Goal: Task Accomplishment & Management: Use online tool/utility

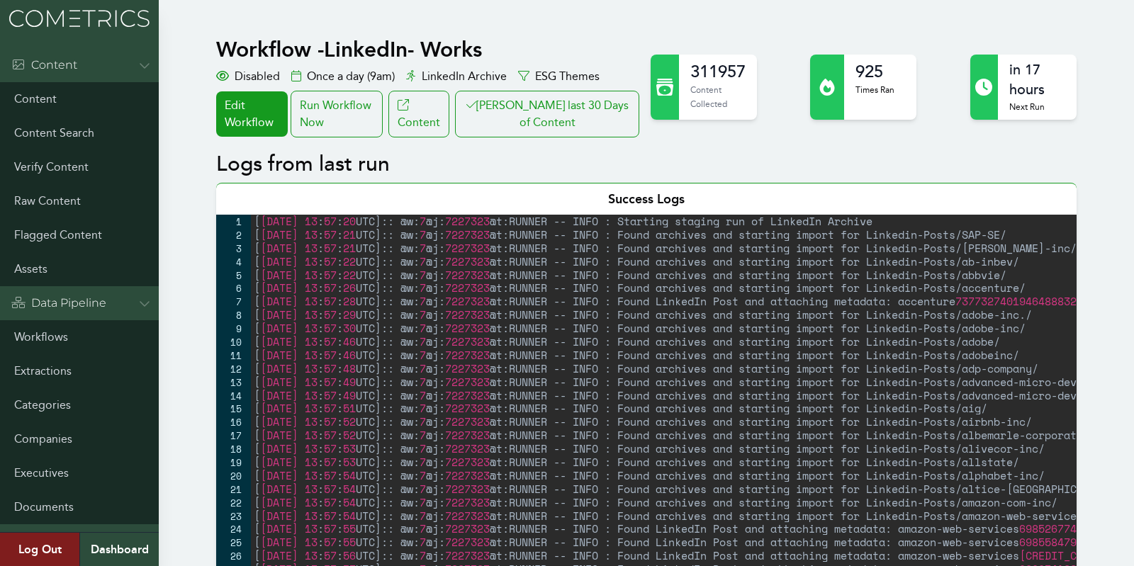
click at [538, 103] on button "[PERSON_NAME] last 30 Days of Content" at bounding box center [547, 114] width 184 height 47
